Goal: Transaction & Acquisition: Purchase product/service

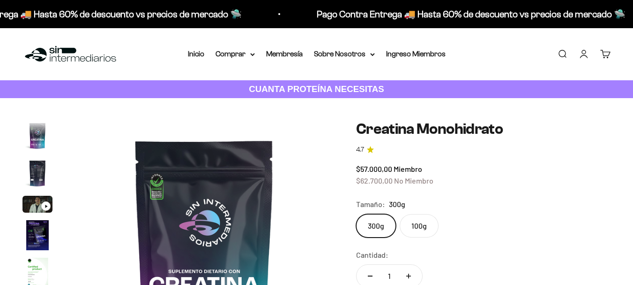
scroll to position [38, 0]
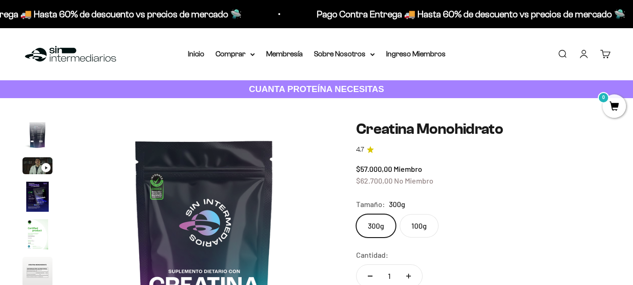
drag, startPoint x: 633, startPoint y: 39, endPoint x: 636, endPoint y: 53, distance: 14.3
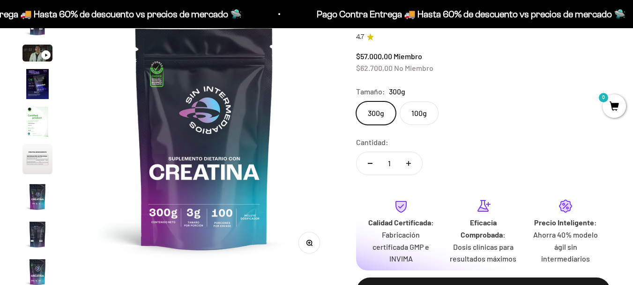
scroll to position [0, 0]
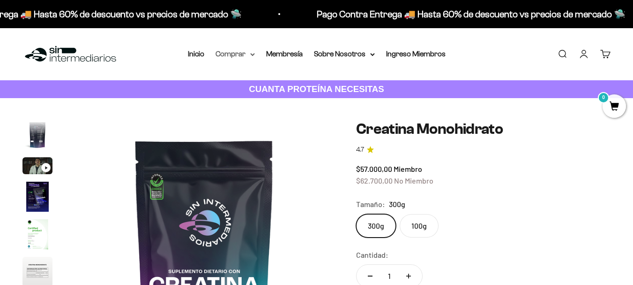
click at [247, 55] on summary "Comprar" at bounding box center [235, 54] width 39 height 12
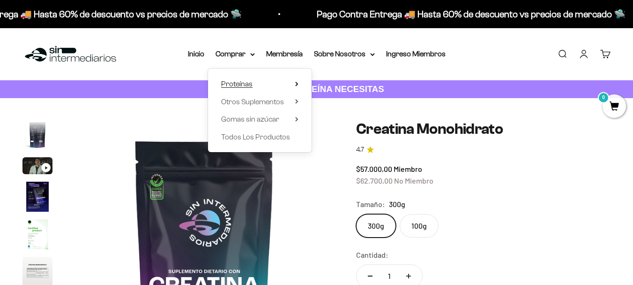
click at [260, 85] on summary "Proteínas" at bounding box center [259, 84] width 77 height 12
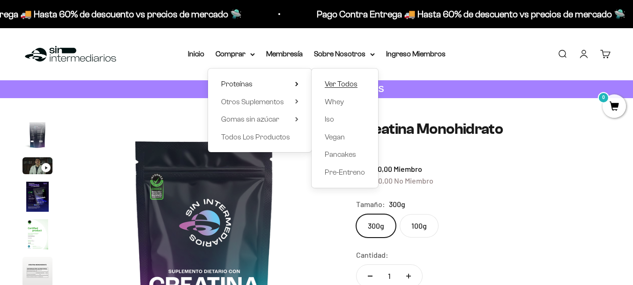
click at [335, 83] on span "Ver Todos" at bounding box center [341, 84] width 33 height 8
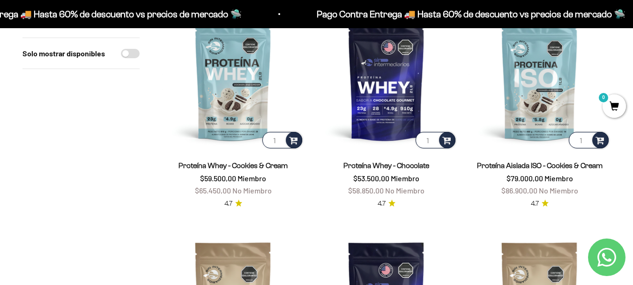
scroll to position [380, 0]
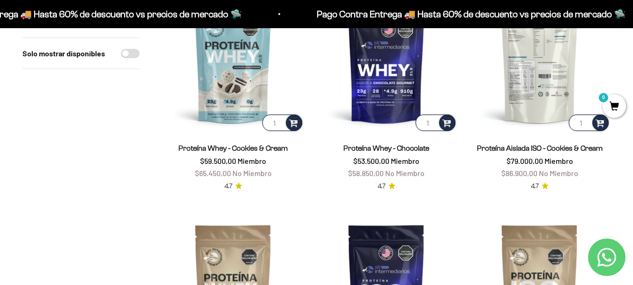
click at [544, 99] on img at bounding box center [540, 62] width 142 height 142
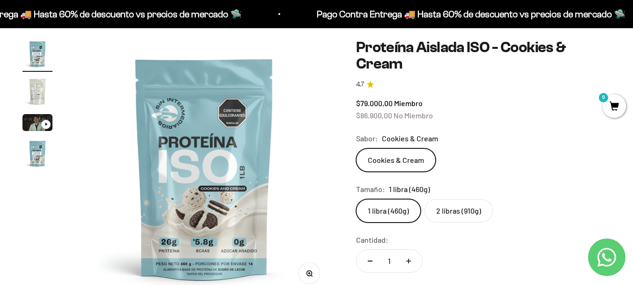
scroll to position [107, 0]
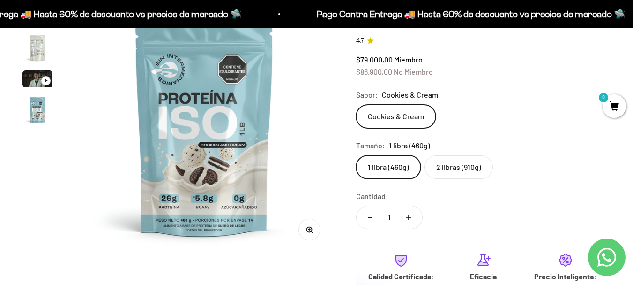
click at [446, 164] on label "2 libras (910g)" at bounding box center [459, 166] width 68 height 23
click at [356, 155] on input "2 libras (910g)" at bounding box center [356, 155] width 0 height 0
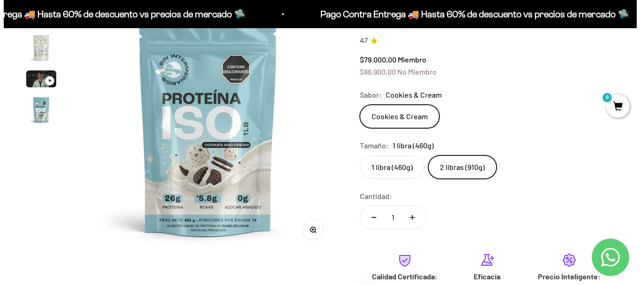
scroll to position [0, 793]
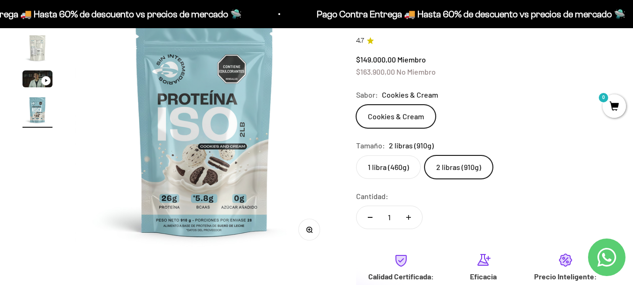
click at [615, 106] on span "0" at bounding box center [614, 105] width 23 height 23
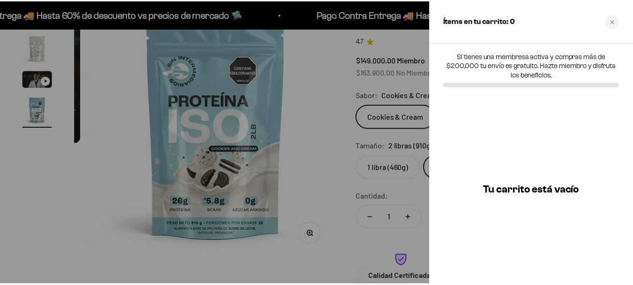
scroll to position [0, 804]
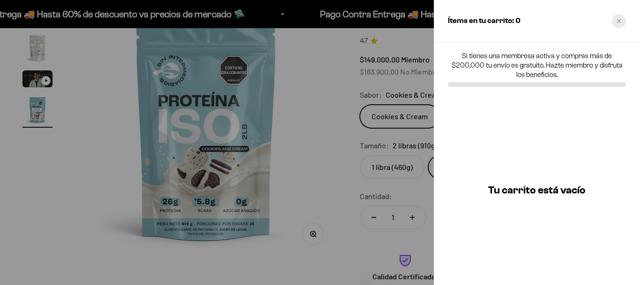
click at [621, 25] on div "Close cart" at bounding box center [619, 21] width 14 height 14
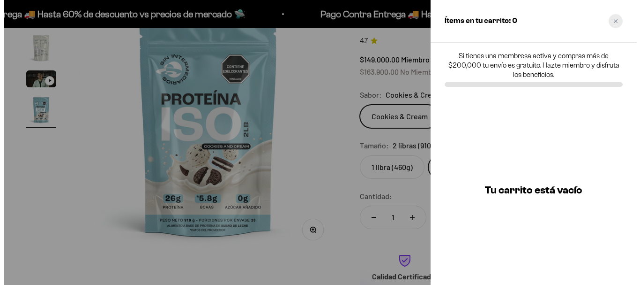
scroll to position [0, 793]
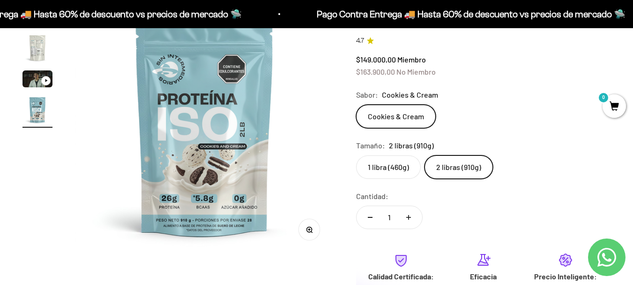
click at [620, 102] on span "0" at bounding box center [614, 105] width 23 height 23
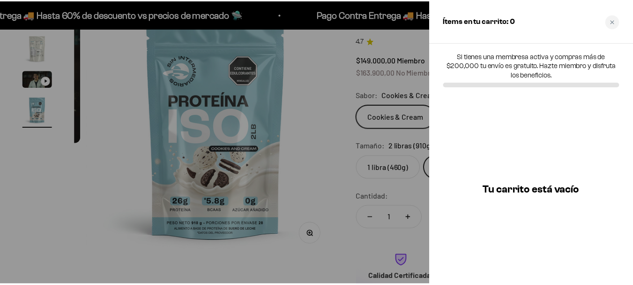
scroll to position [0, 804]
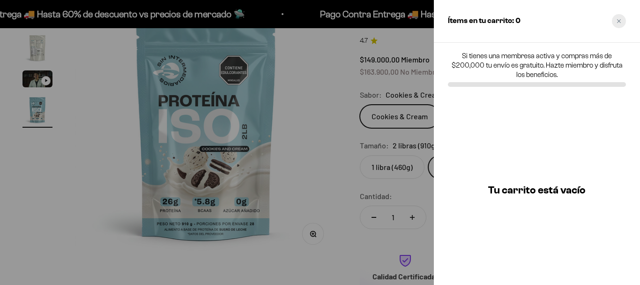
click at [623, 16] on div "Close cart" at bounding box center [619, 21] width 14 height 14
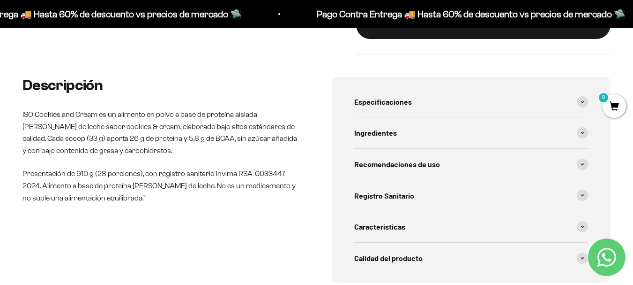
scroll to position [465, 0]
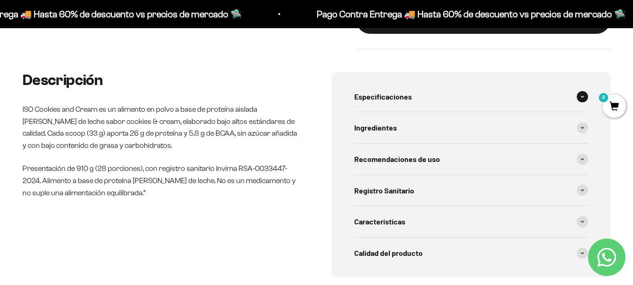
click at [582, 96] on icon at bounding box center [583, 96] width 4 height 3
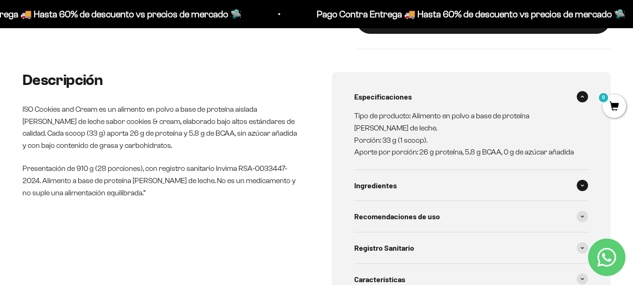
click at [580, 186] on span at bounding box center [582, 185] width 11 height 11
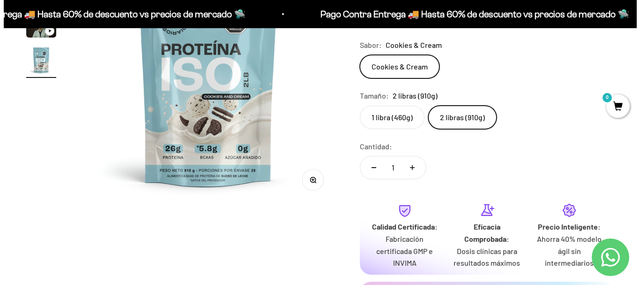
scroll to position [162, 0]
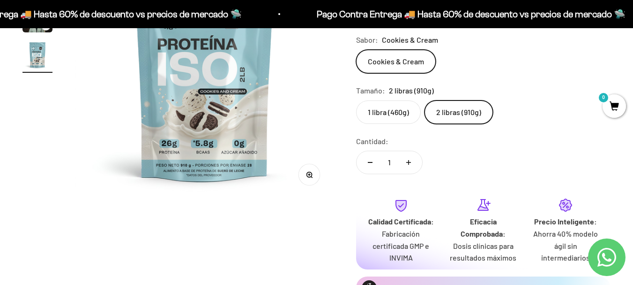
click at [409, 164] on icon "Aumentar cantidad" at bounding box center [409, 162] width 0 height 5
click at [373, 161] on button "Reducir cantidad" at bounding box center [370, 162] width 27 height 22
type input "1"
click at [610, 107] on span "0" at bounding box center [614, 105] width 23 height 23
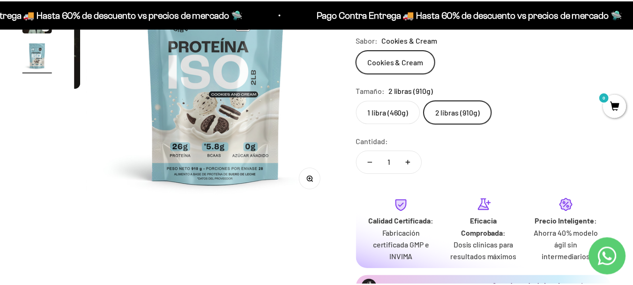
scroll to position [0, 804]
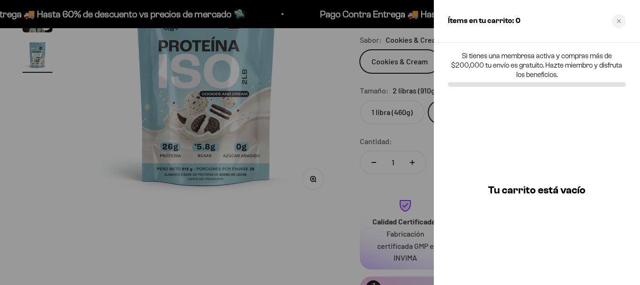
click at [410, 127] on div at bounding box center [320, 142] width 640 height 285
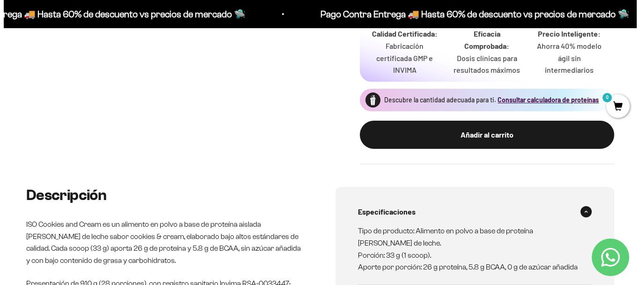
scroll to position [370, 0]
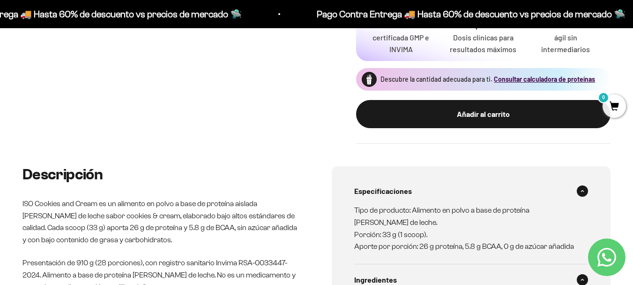
click at [516, 123] on button "Añadir al carrito" at bounding box center [483, 114] width 255 height 28
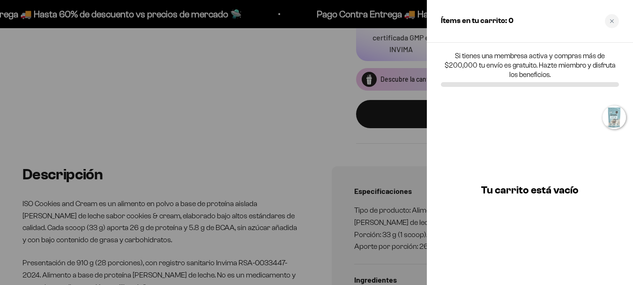
scroll to position [0, 804]
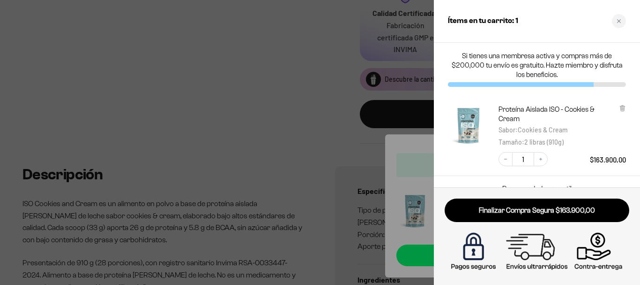
click at [506, 174] on div "Proteína Aislada ISO - Cookies & Cream Sabor : Cookies & Cream Tamaño : 2 libra…" at bounding box center [537, 135] width 206 height 81
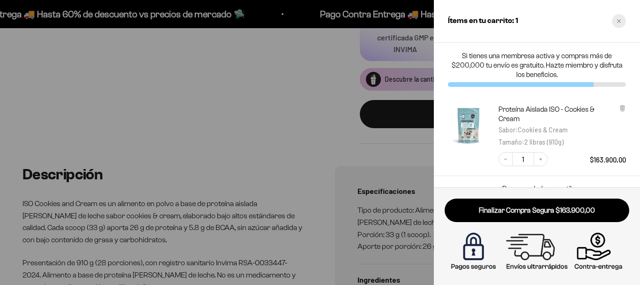
click at [617, 26] on div "Close cart" at bounding box center [619, 21] width 14 height 14
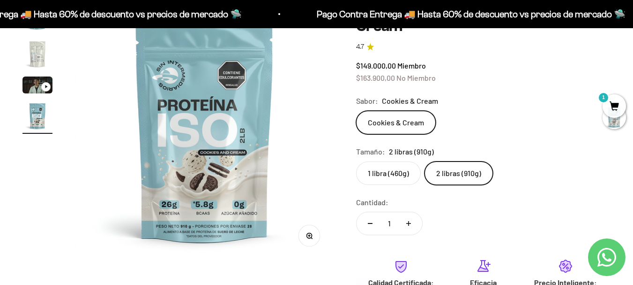
scroll to position [71, 0]
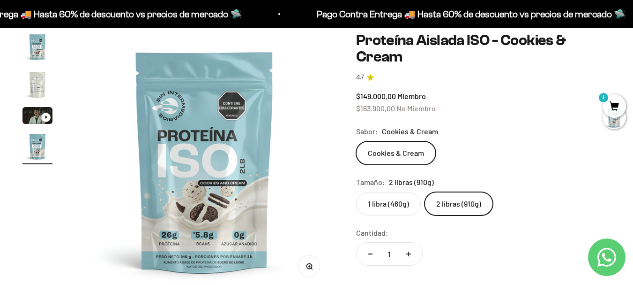
click at [395, 197] on label "1 libra (460g)" at bounding box center [388, 203] width 65 height 23
click at [356, 192] on input "1 libra (460g)" at bounding box center [356, 191] width 0 height 0
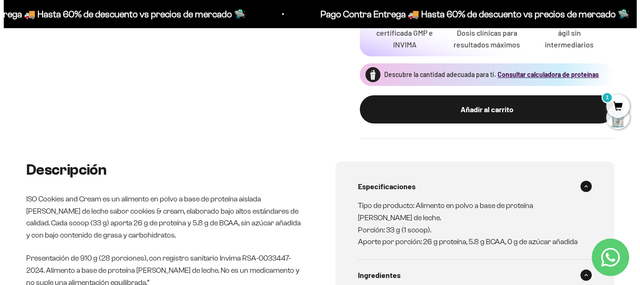
scroll to position [385, 0]
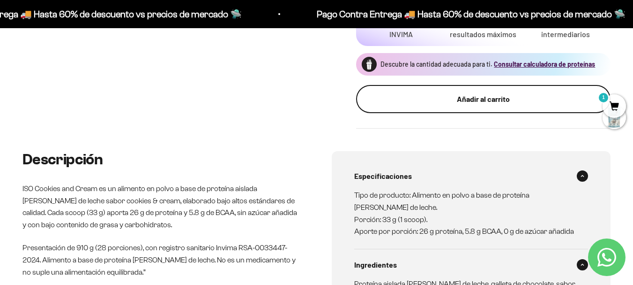
click at [525, 100] on div "Añadir al carrito" at bounding box center [483, 99] width 217 height 12
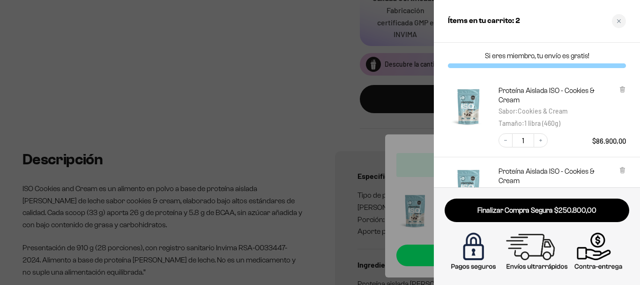
click at [570, 136] on div "Decrease quantity 1 Increase quantity $86.900,00" at bounding box center [557, 135] width 137 height 23
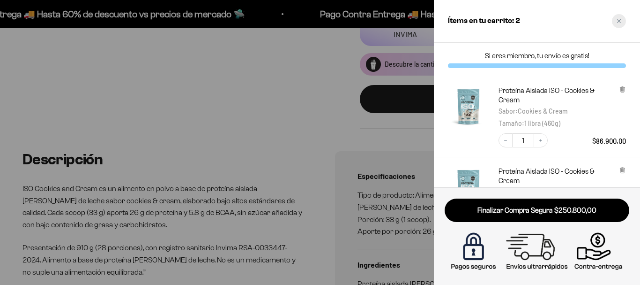
click at [616, 24] on div "Close cart" at bounding box center [619, 21] width 14 height 14
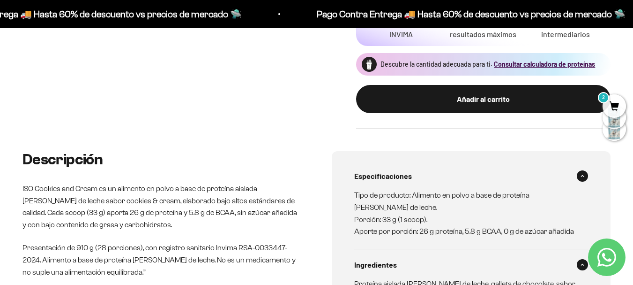
click at [612, 103] on span "2" at bounding box center [614, 105] width 23 height 23
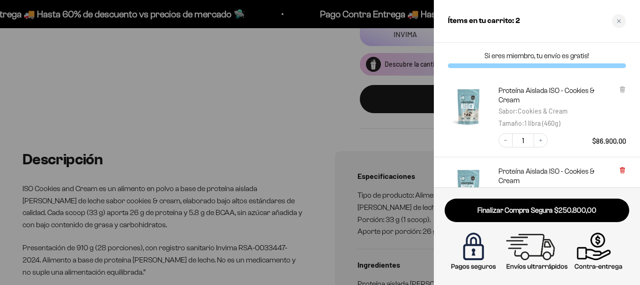
click at [621, 168] on icon at bounding box center [622, 168] width 5 height 0
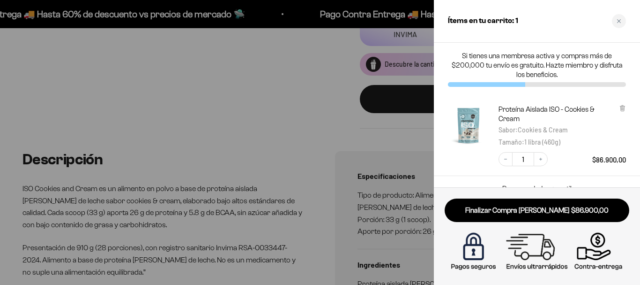
click at [473, 123] on img "Proteína Aislada ISO - Cookies &amp; Cream - Cookies &amp; Cream / 1 libra (460…" at bounding box center [468, 125] width 41 height 41
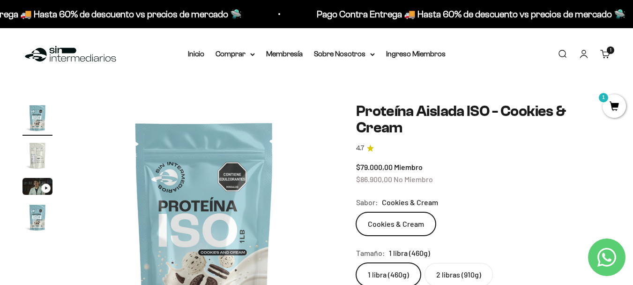
click at [44, 148] on img "Ir al artículo 2" at bounding box center [37, 155] width 30 height 30
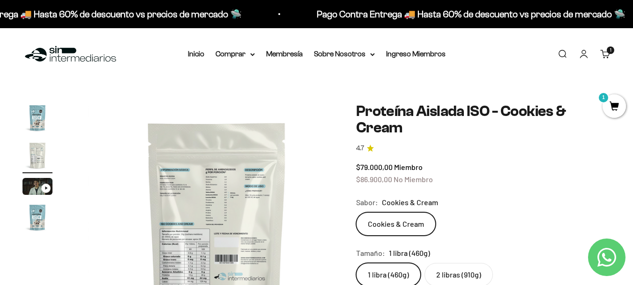
scroll to position [0, 264]
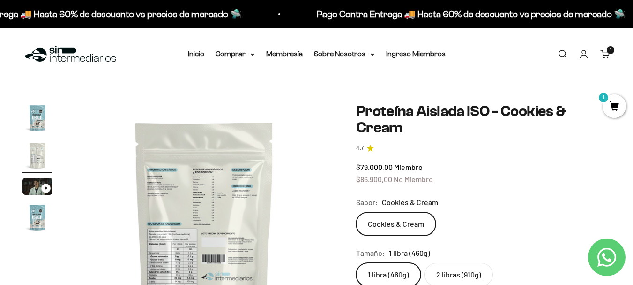
click at [36, 156] on img "Ir al artículo 2" at bounding box center [37, 155] width 30 height 30
click at [222, 208] on img at bounding box center [204, 232] width 259 height 259
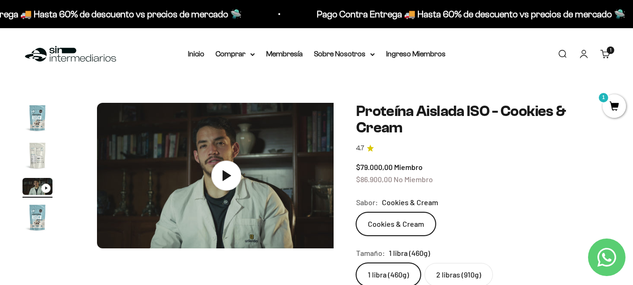
scroll to position [0, 529]
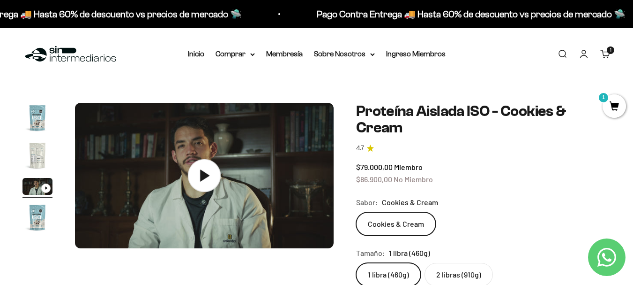
click at [139, 180] on img at bounding box center [204, 176] width 259 height 146
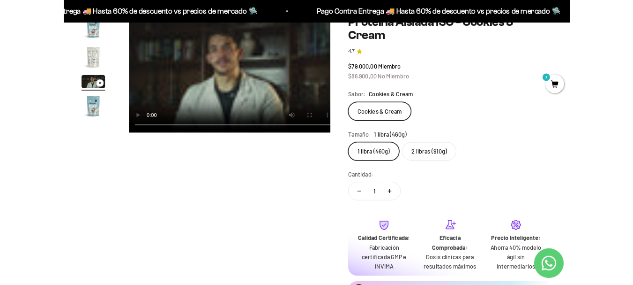
scroll to position [0, 536]
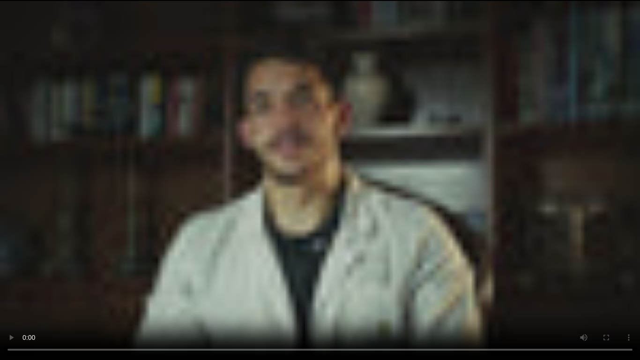
click at [301, 201] on video "Proteína Aislada ISO - Cookies & Cream" at bounding box center [320, 180] width 640 height 360
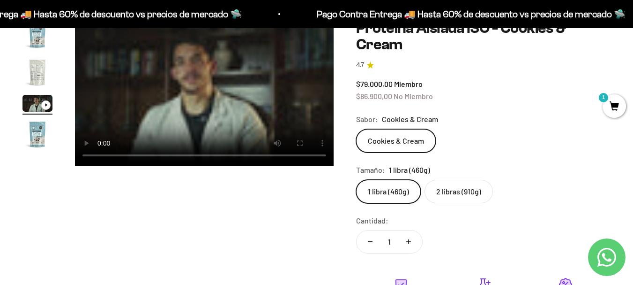
scroll to position [0, 0]
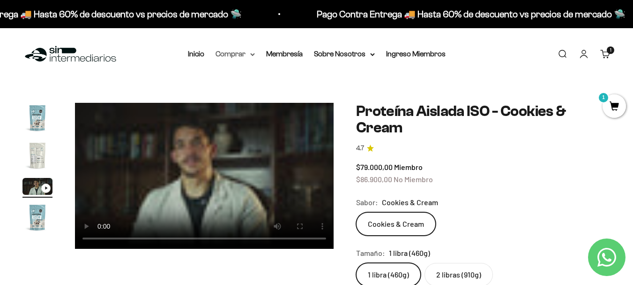
click at [249, 58] on summary "Comprar" at bounding box center [235, 54] width 39 height 12
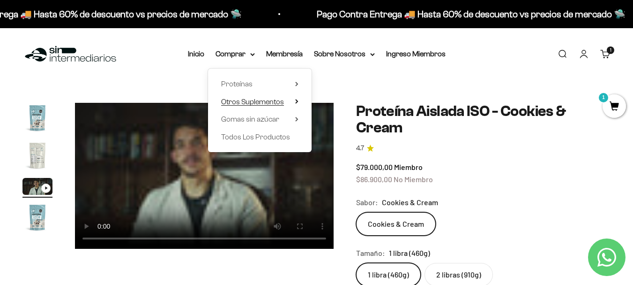
click at [295, 100] on summary "Otros Suplementos" at bounding box center [259, 102] width 77 height 12
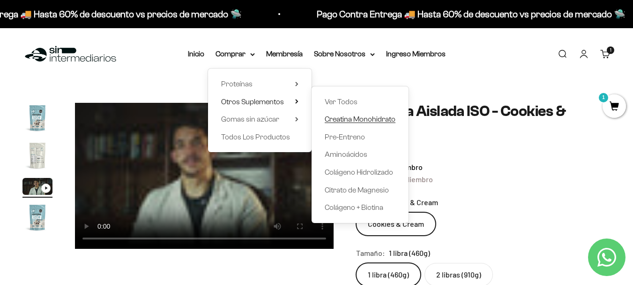
click at [355, 120] on span "Creatina Monohidrato" at bounding box center [360, 119] width 71 height 8
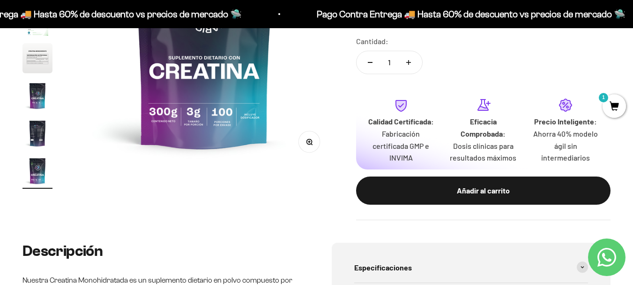
scroll to position [105, 0]
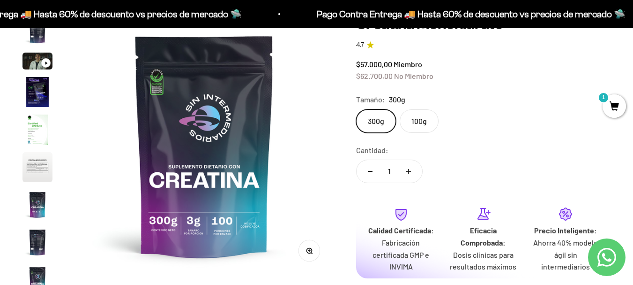
click at [42, 163] on img "Ir al artículo 6" at bounding box center [37, 167] width 30 height 30
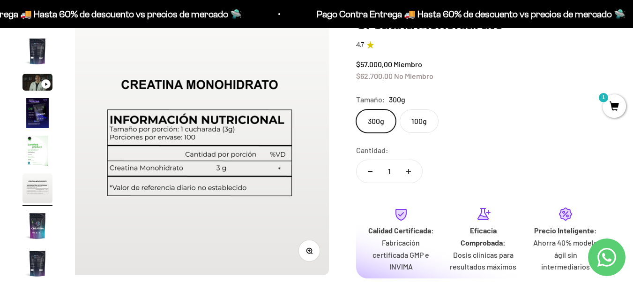
scroll to position [0, 1321]
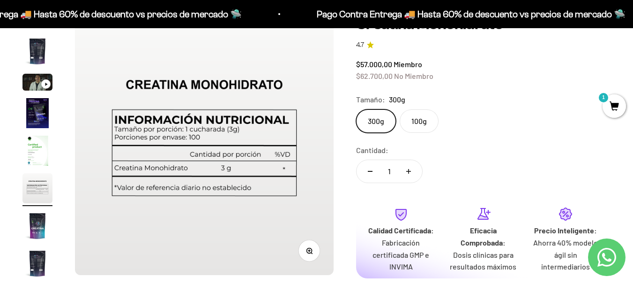
click at [37, 153] on img "Ir al artículo 5" at bounding box center [37, 150] width 30 height 30
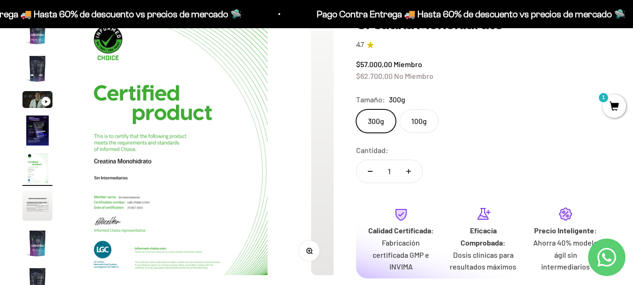
scroll to position [0, 1057]
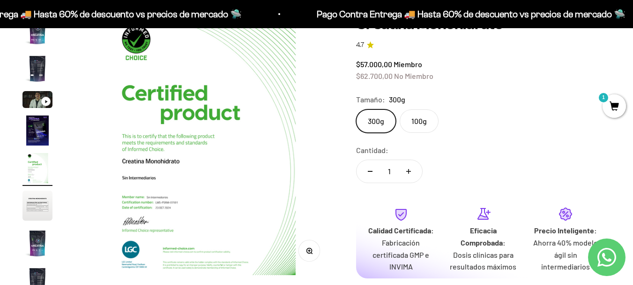
click at [33, 61] on img "Ir al artículo 2" at bounding box center [37, 68] width 30 height 30
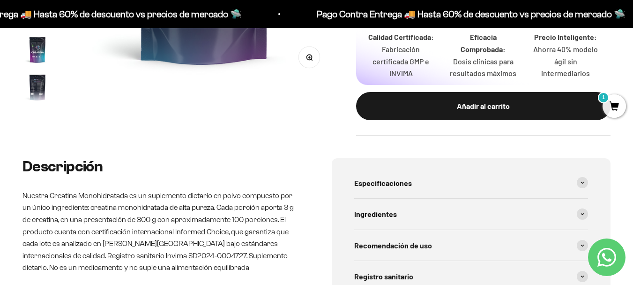
scroll to position [314, 0]
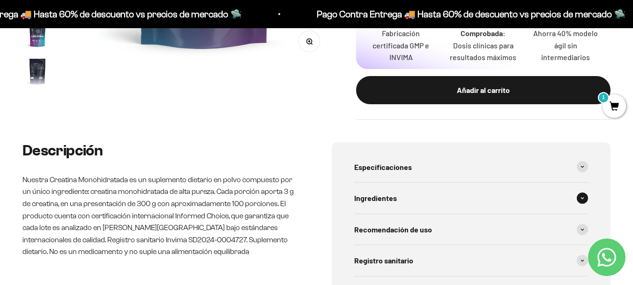
click at [585, 198] on span at bounding box center [582, 197] width 11 height 11
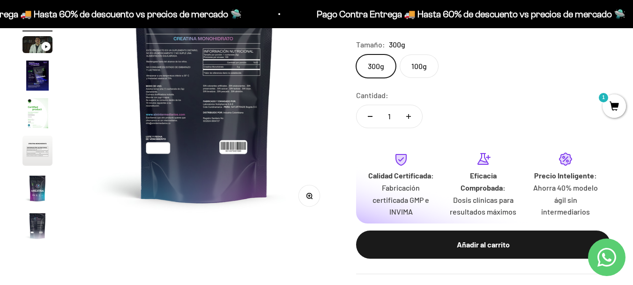
scroll to position [58, 0]
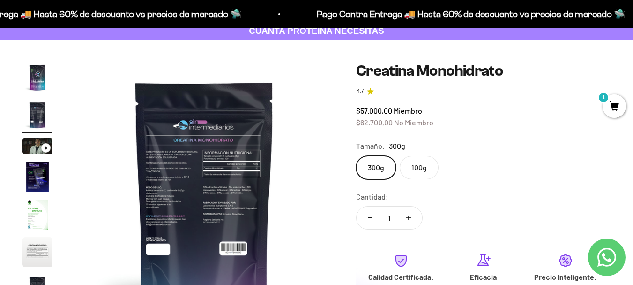
click at [37, 180] on img "Ir al artículo 4" at bounding box center [37, 177] width 30 height 30
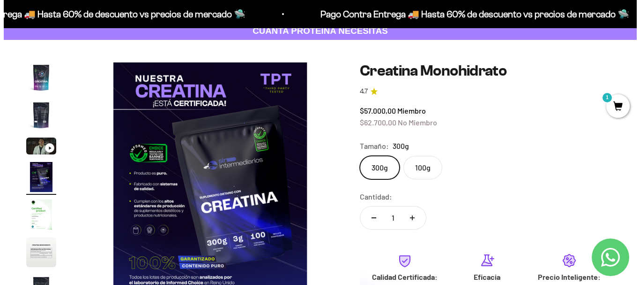
scroll to position [0, 793]
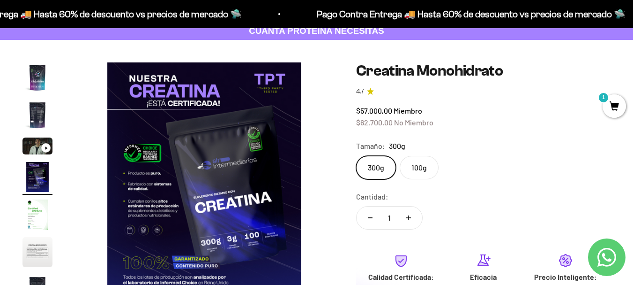
click at [620, 100] on span "1" at bounding box center [614, 105] width 23 height 23
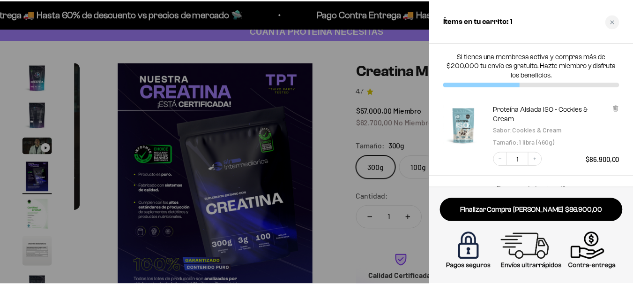
scroll to position [0, 804]
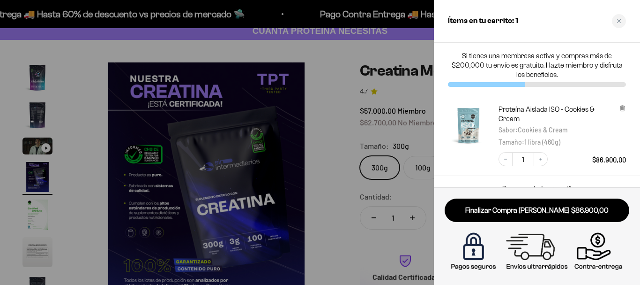
click at [620, 100] on div "Proteína Aislada ISO - Cookies & Cream Sabor : Cookies & Cream Tamaño : 1 libra…" at bounding box center [532, 130] width 187 height 71
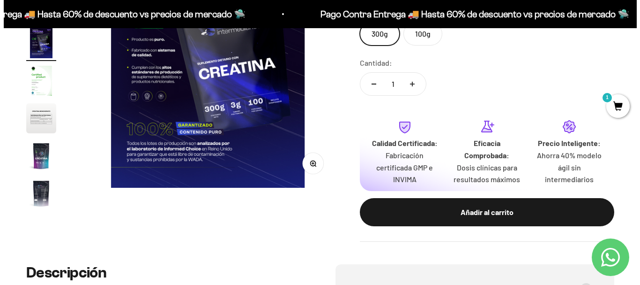
scroll to position [208, 0]
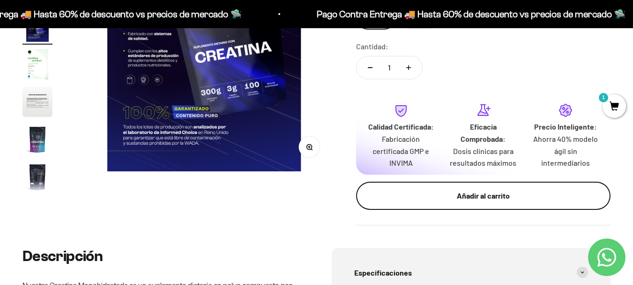
click at [478, 204] on button "Añadir al carrito" at bounding box center [483, 195] width 255 height 28
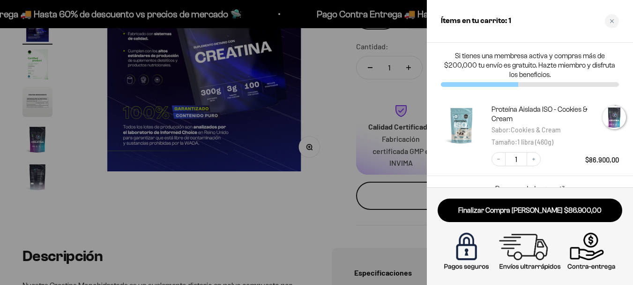
scroll to position [0, 804]
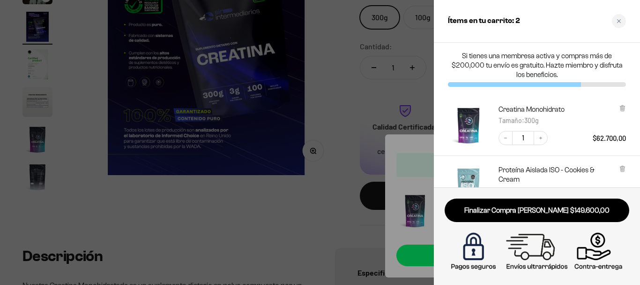
click at [629, 58] on div "Si tienes una membresa activa y compras más de $200,000 tu envío es gratuito. H…" at bounding box center [537, 69] width 206 height 52
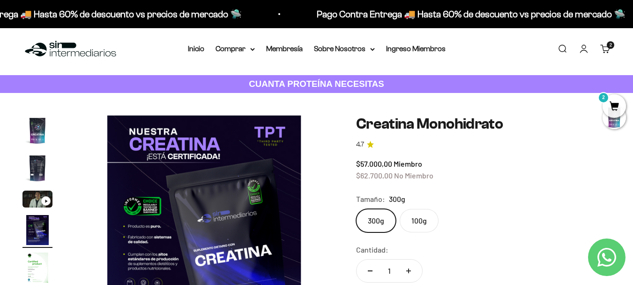
scroll to position [0, 0]
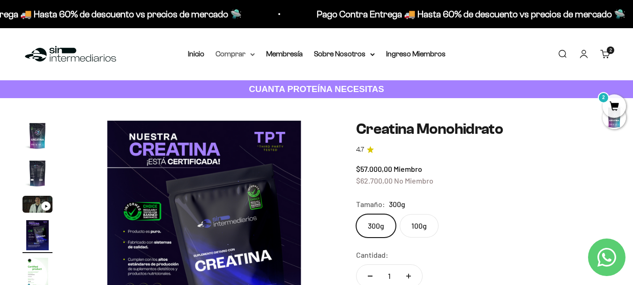
click at [254, 55] on icon at bounding box center [252, 54] width 5 height 3
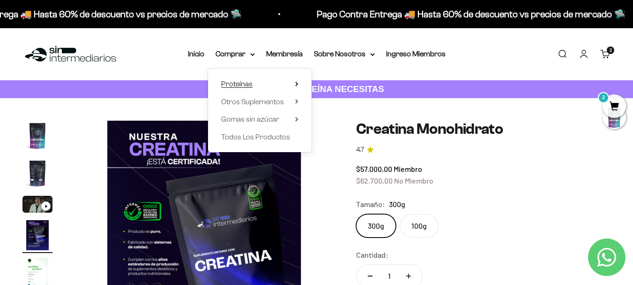
click at [247, 84] on span "Proteínas" at bounding box center [236, 84] width 31 height 8
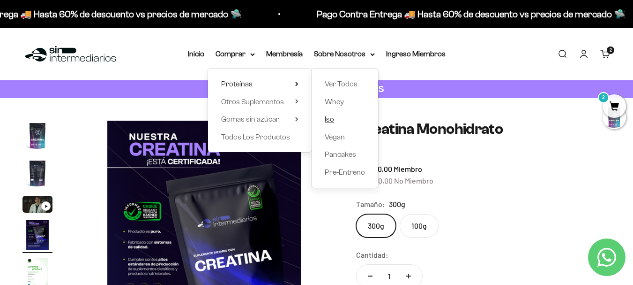
click at [331, 118] on span "Iso" at bounding box center [329, 119] width 9 height 8
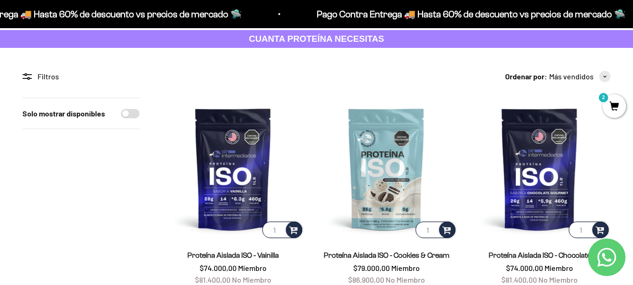
scroll to position [66, 0]
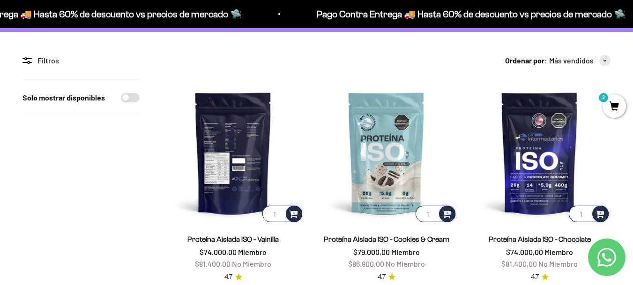
click at [223, 170] on img at bounding box center [233, 153] width 142 height 142
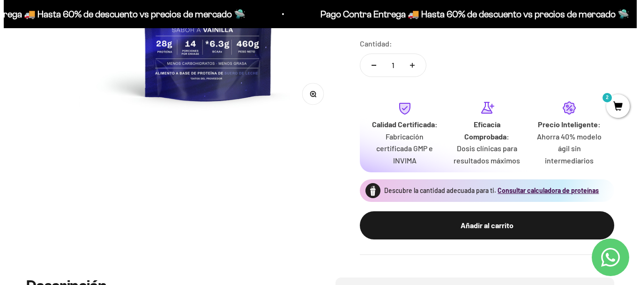
scroll to position [277, 0]
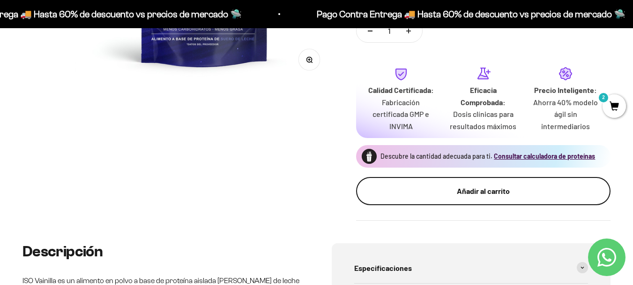
click at [513, 197] on button "Añadir al carrito" at bounding box center [483, 191] width 255 height 28
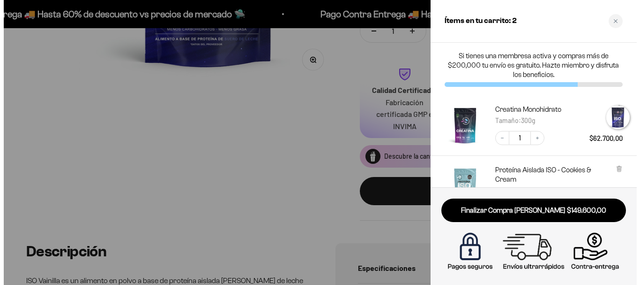
scroll to position [0, 804]
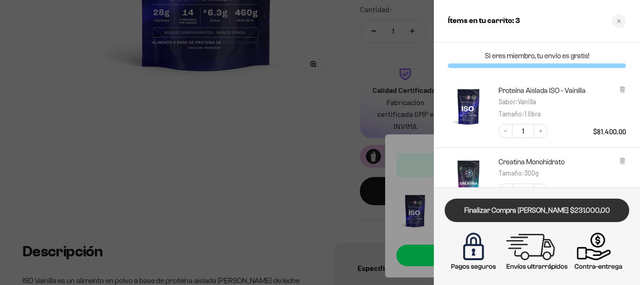
click at [553, 208] on link "Finalizar Compra [PERSON_NAME] $231.000,00" at bounding box center [537, 210] width 185 height 24
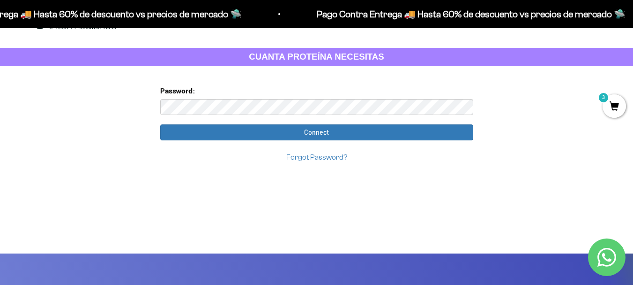
scroll to position [23, 0]
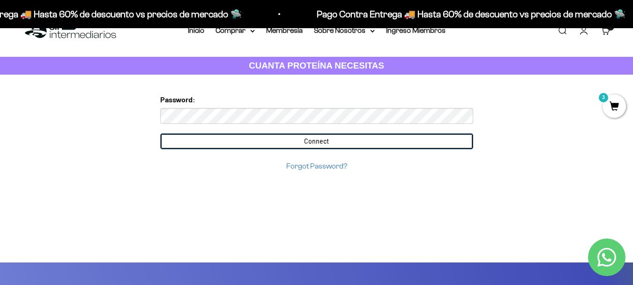
click at [305, 146] on input "Connect" at bounding box center [316, 141] width 313 height 16
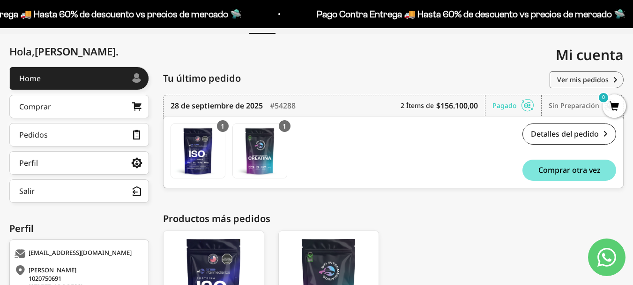
scroll to position [96, 0]
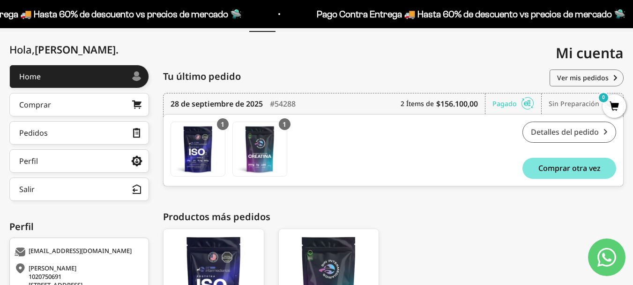
click at [564, 138] on link "Detalles del pedido" at bounding box center [570, 131] width 94 height 21
